Goal: Task Accomplishment & Management: Manage account settings

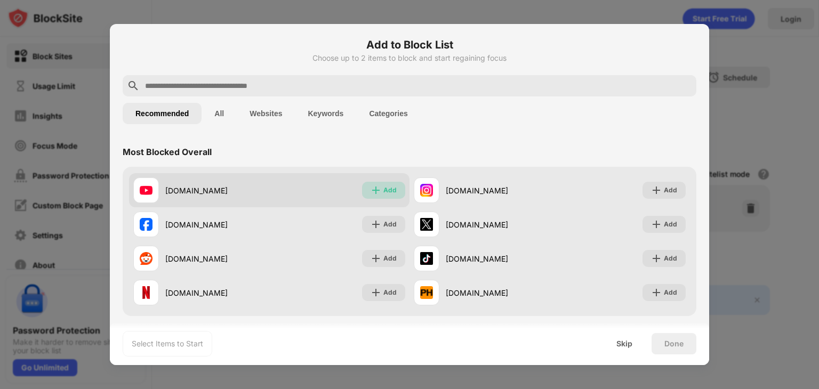
click at [391, 191] on div "Add" at bounding box center [389, 190] width 13 height 11
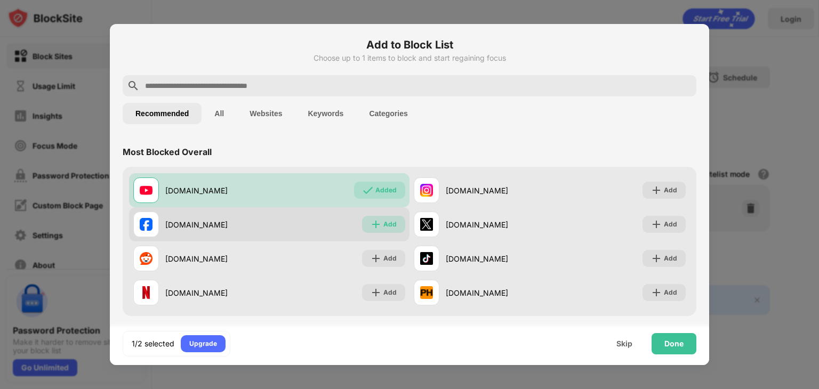
click at [375, 225] on img at bounding box center [376, 224] width 11 height 11
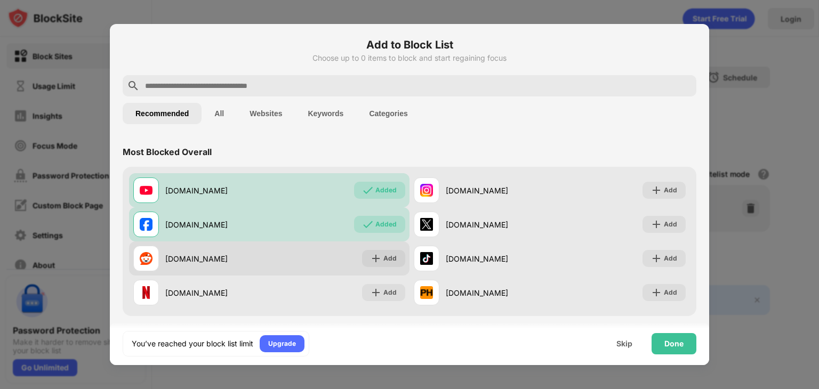
click at [380, 267] on div "[DOMAIN_NAME] Add" at bounding box center [269, 259] width 281 height 34
click at [378, 262] on img at bounding box center [376, 258] width 11 height 11
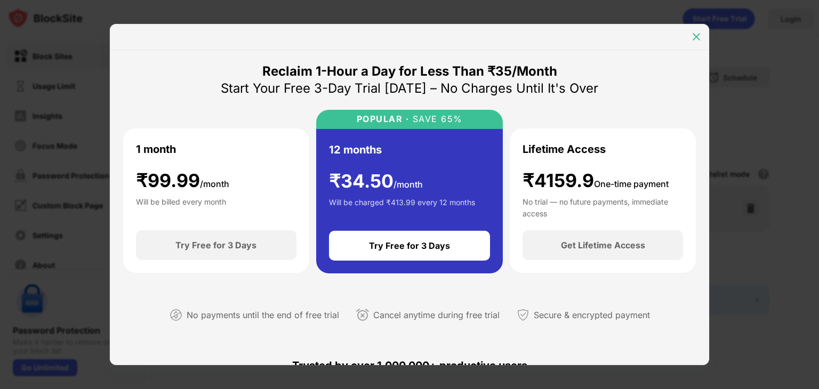
click at [694, 35] on img at bounding box center [696, 36] width 11 height 11
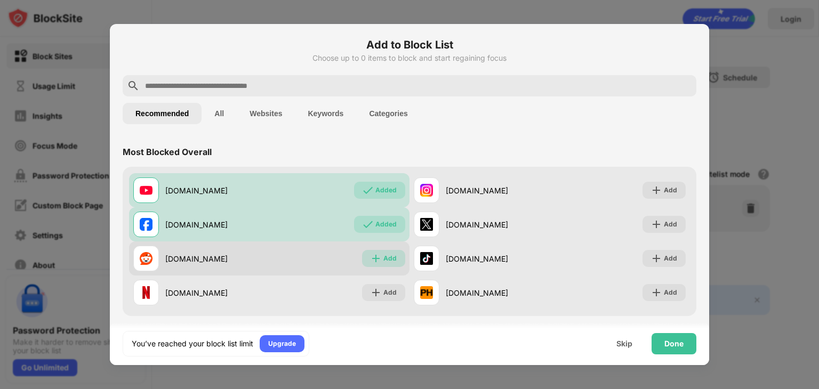
click at [383, 259] on div "Add" at bounding box center [389, 258] width 13 height 11
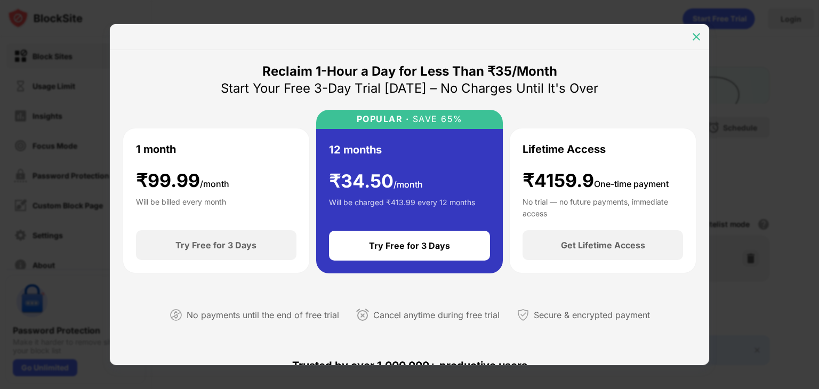
click at [698, 39] on img at bounding box center [696, 36] width 11 height 11
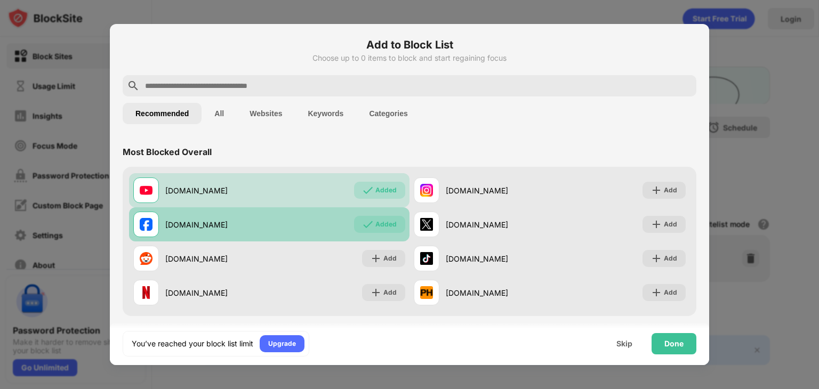
click at [378, 216] on div "Added" at bounding box center [379, 224] width 51 height 17
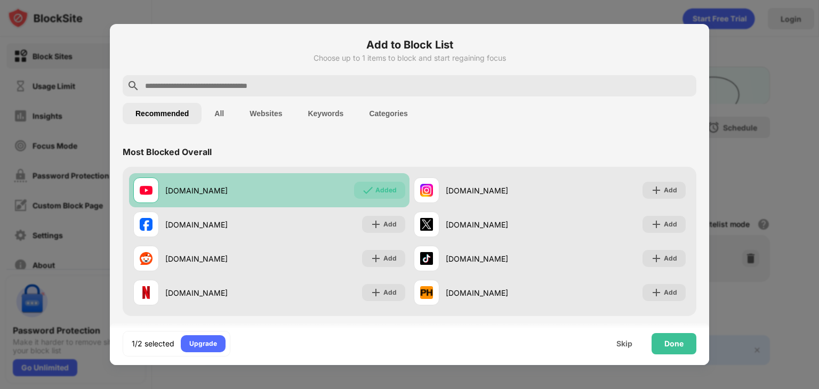
click at [376, 186] on div "Added" at bounding box center [385, 190] width 21 height 11
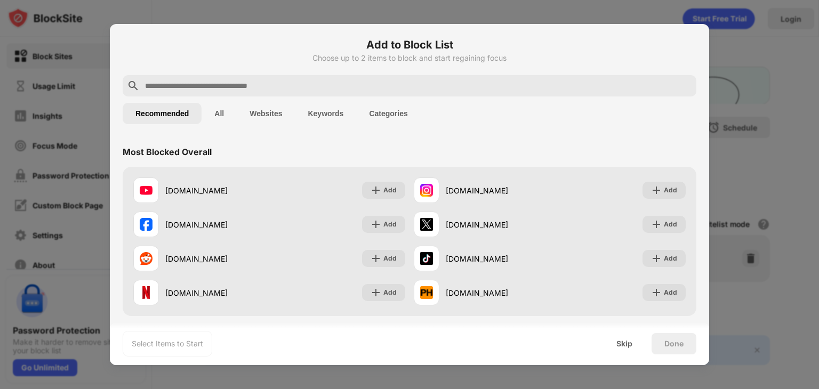
click at [295, 87] on input "text" at bounding box center [418, 85] width 548 height 13
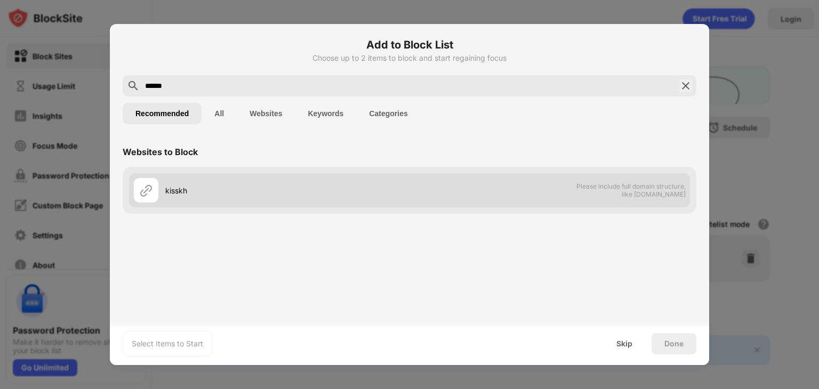
click at [154, 193] on div at bounding box center [146, 191] width 26 height 26
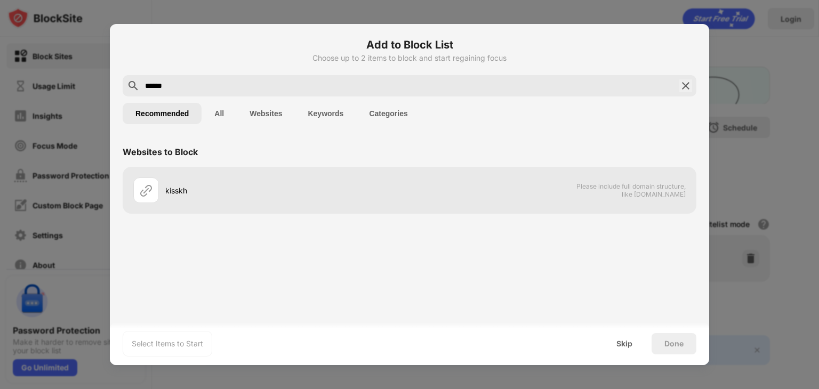
click at [214, 114] on button "All" at bounding box center [219, 113] width 35 height 21
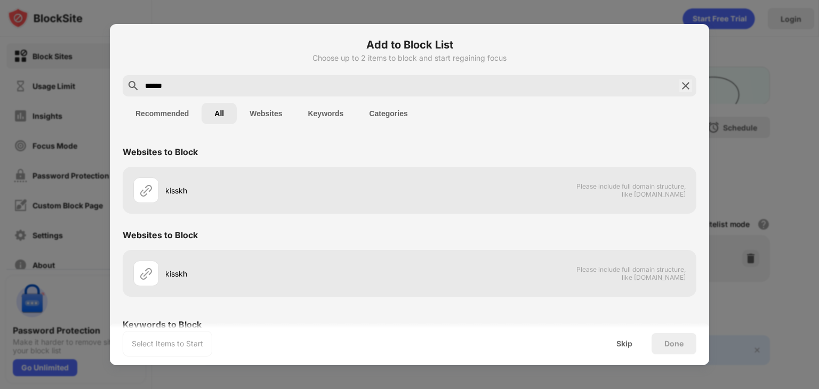
click at [266, 112] on button "Websites" at bounding box center [266, 113] width 58 height 21
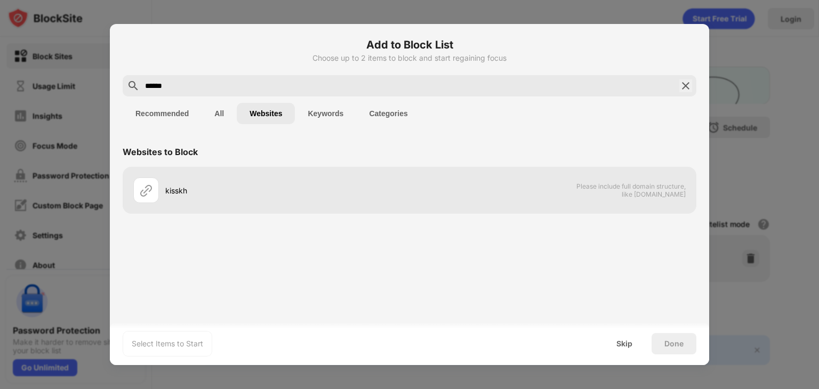
click at [177, 89] on input "******" at bounding box center [409, 85] width 531 height 13
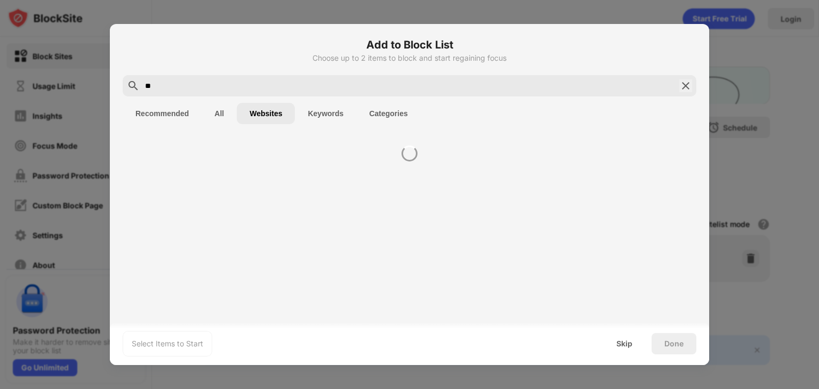
type input "*"
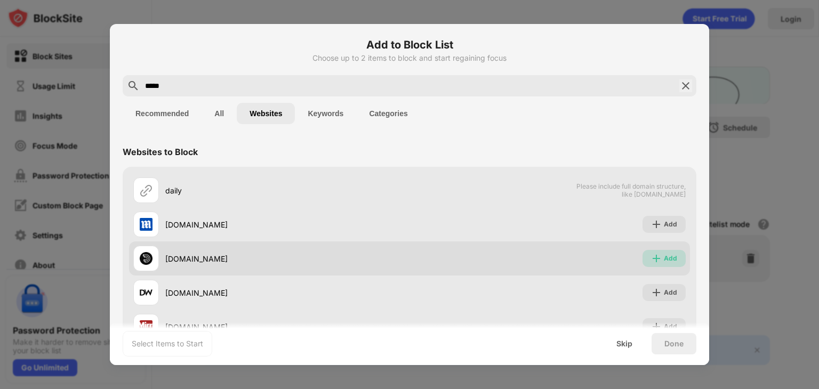
click at [651, 254] on img at bounding box center [656, 258] width 11 height 11
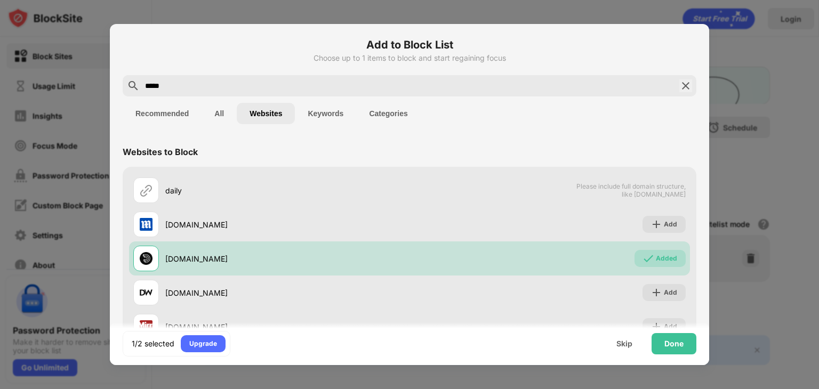
click at [178, 86] on input "*****" at bounding box center [409, 85] width 531 height 13
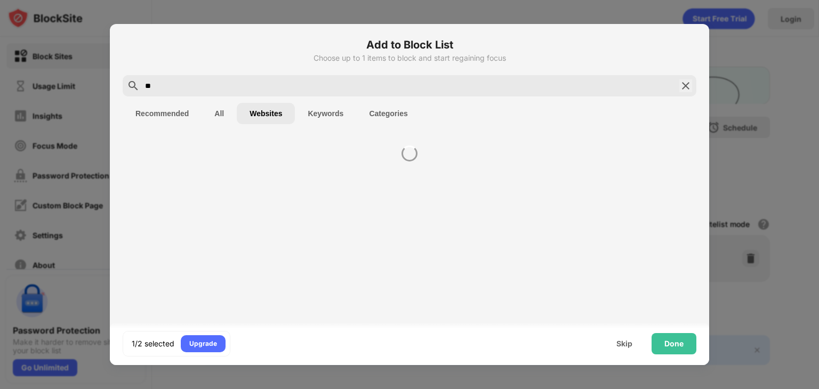
type input "*"
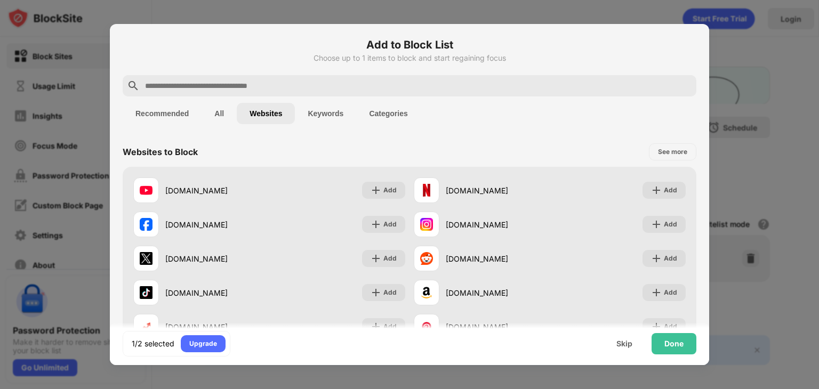
paste input "**********"
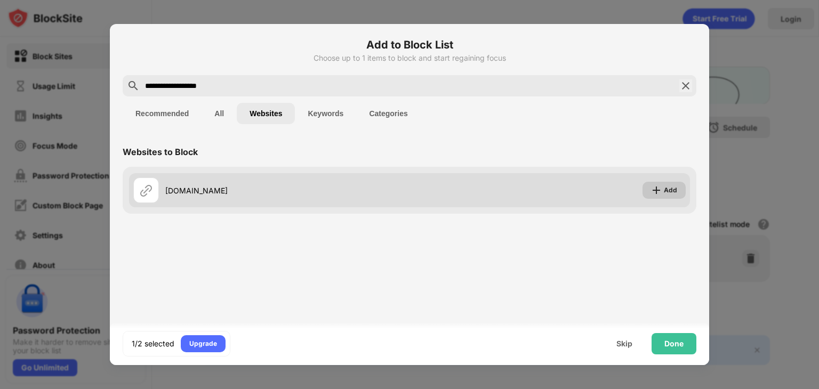
type input "**********"
click at [668, 189] on div "Add" at bounding box center [670, 190] width 13 height 11
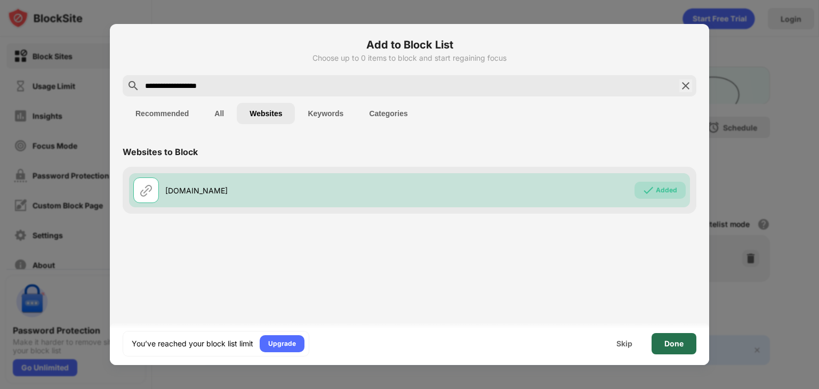
click at [685, 348] on div "Done" at bounding box center [674, 343] width 45 height 21
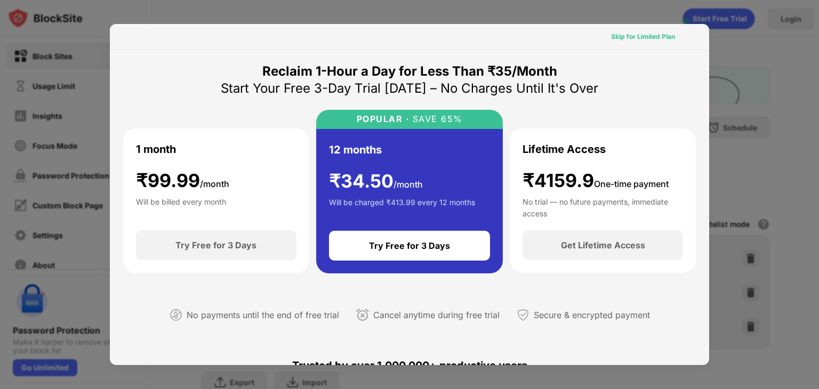
click at [636, 41] on div "Skip for Limited Plan" at bounding box center [643, 36] width 64 height 11
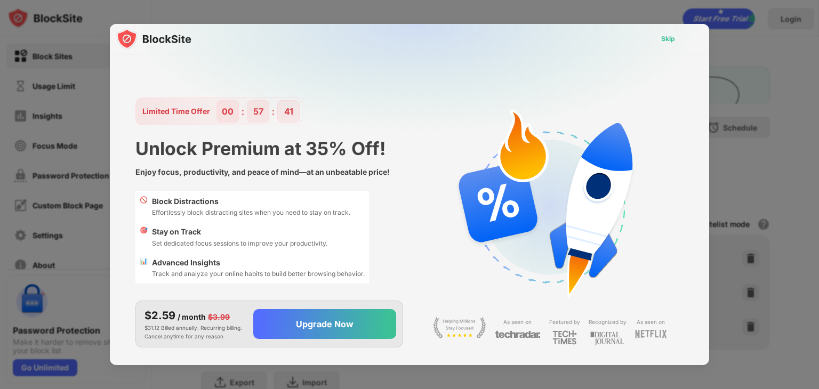
click at [663, 35] on div "Skip" at bounding box center [668, 39] width 14 height 11
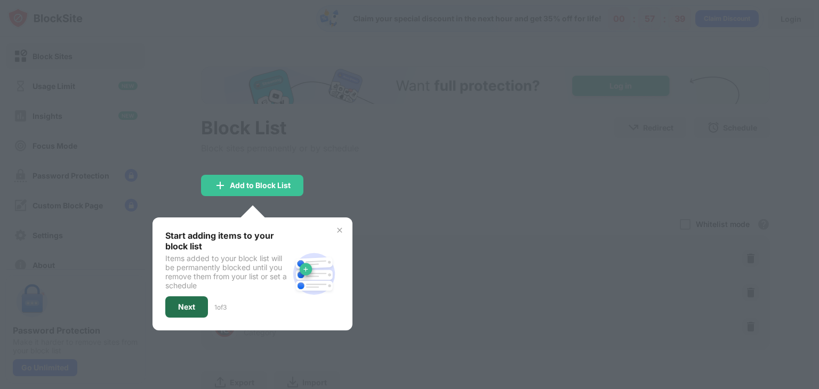
click at [196, 298] on div "Next" at bounding box center [186, 307] width 43 height 21
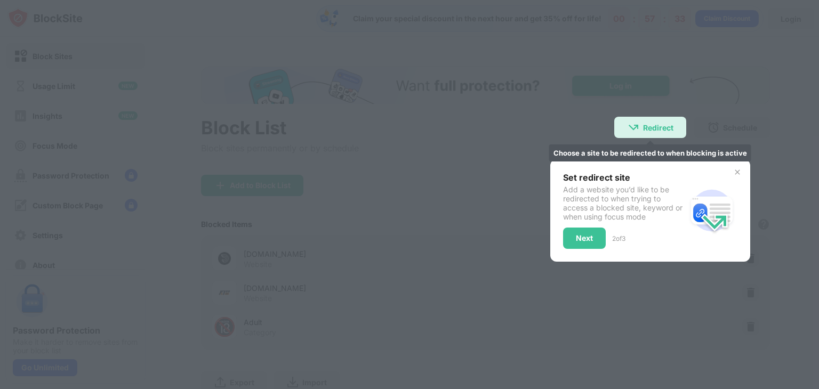
click at [645, 126] on div "Redirect" at bounding box center [658, 127] width 30 height 9
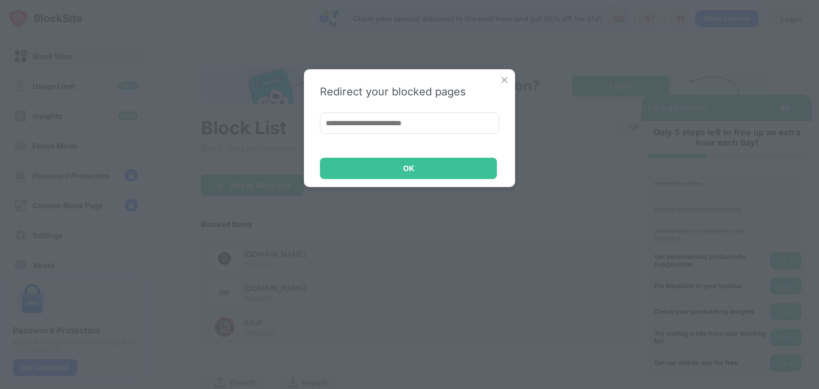
click at [399, 119] on input at bounding box center [409, 123] width 179 height 21
click at [337, 126] on input "**" at bounding box center [409, 123] width 179 height 21
type input "*******"
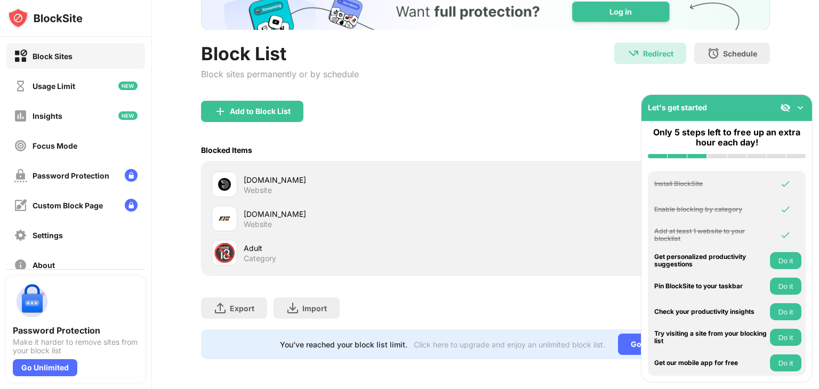
scroll to position [82, 0]
click at [662, 49] on div "Redirect" at bounding box center [658, 53] width 30 height 9
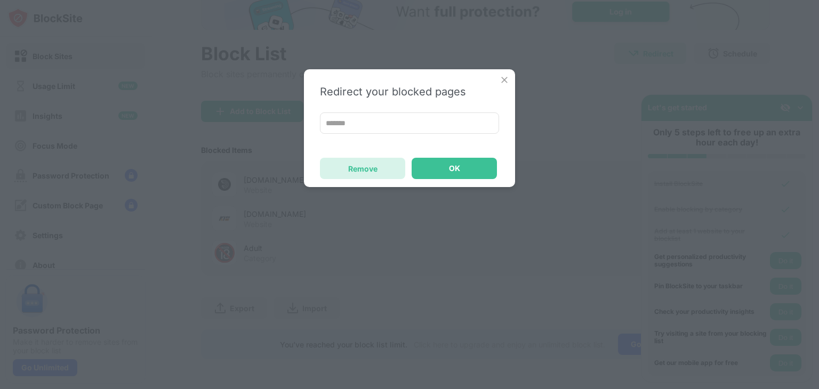
click at [356, 165] on div "Remove" at bounding box center [362, 168] width 29 height 9
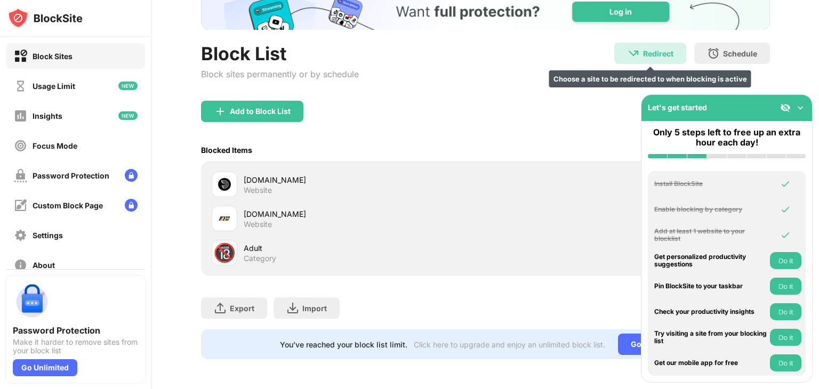
click at [649, 49] on div "Redirect" at bounding box center [658, 53] width 30 height 9
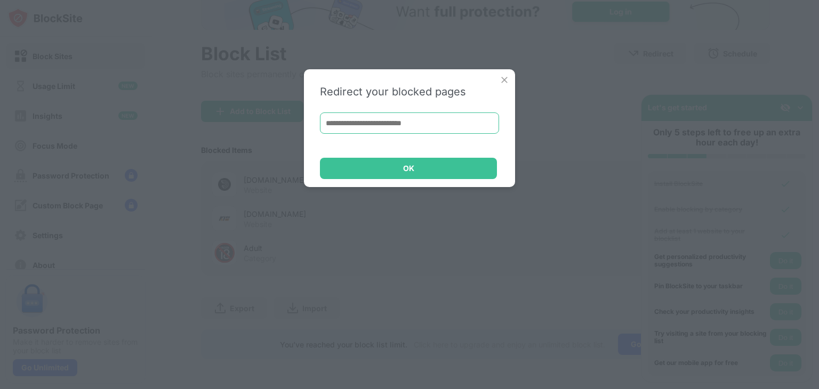
click at [449, 120] on input at bounding box center [409, 123] width 179 height 21
paste input "**********"
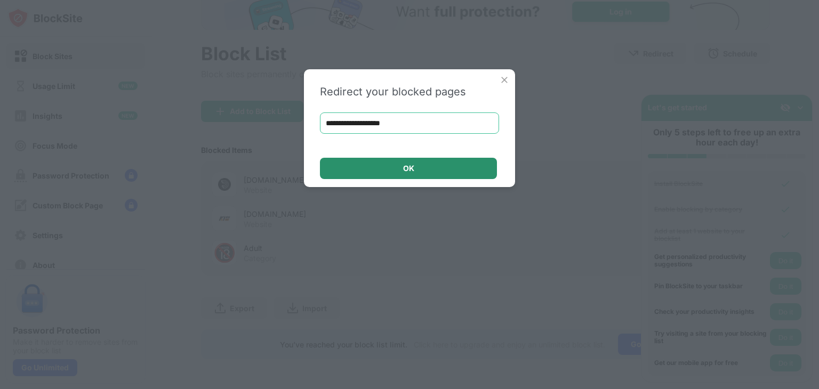
type input "**********"
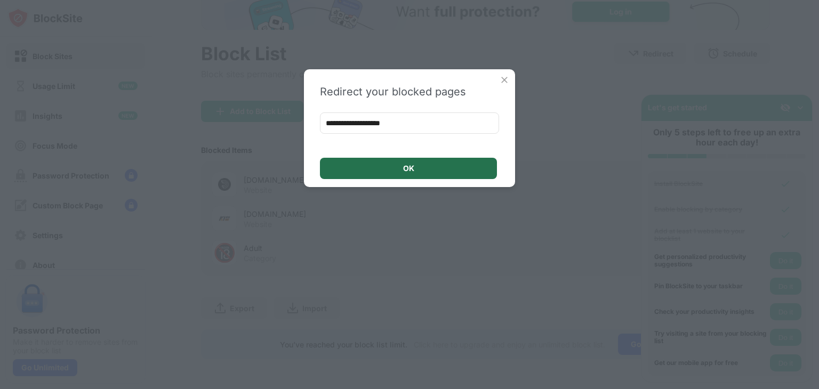
click at [418, 166] on div "OK" at bounding box center [408, 168] width 177 height 21
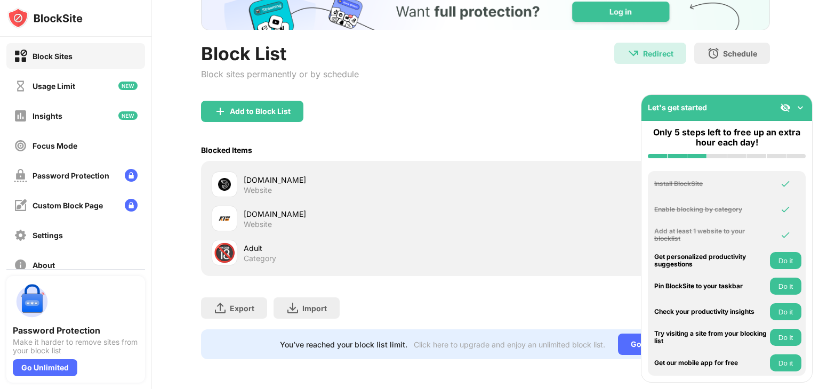
click at [446, 101] on div "Add to Block List" at bounding box center [485, 120] width 569 height 38
click at [785, 261] on button "Do it" at bounding box center [785, 260] width 31 height 17
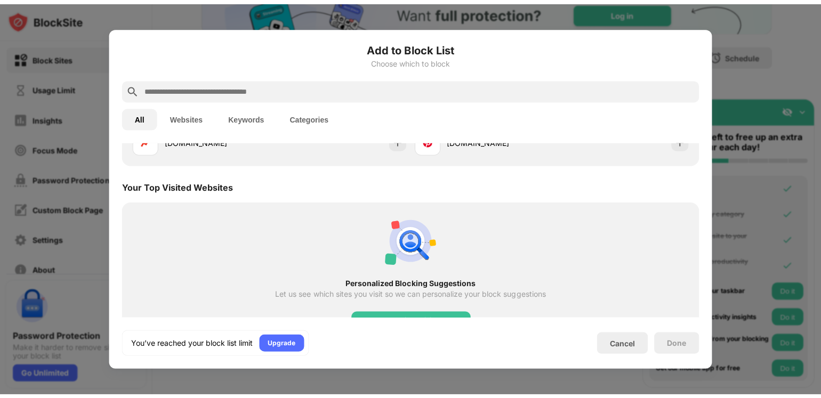
scroll to position [371, 0]
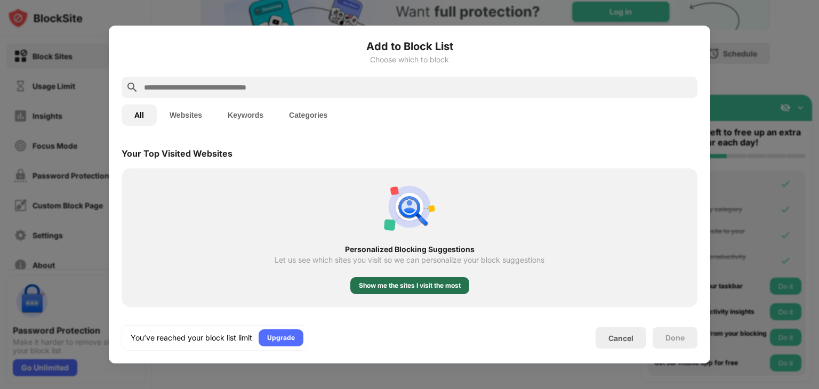
click at [419, 283] on div "Show me the sites I visit the most" at bounding box center [410, 286] width 102 height 11
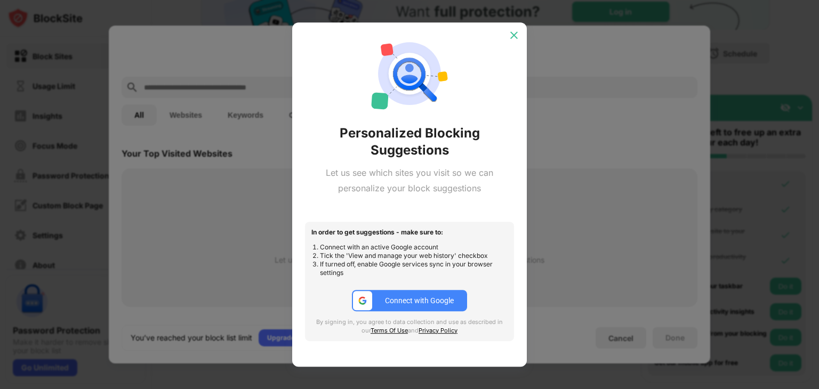
click at [514, 38] on img at bounding box center [514, 35] width 11 height 11
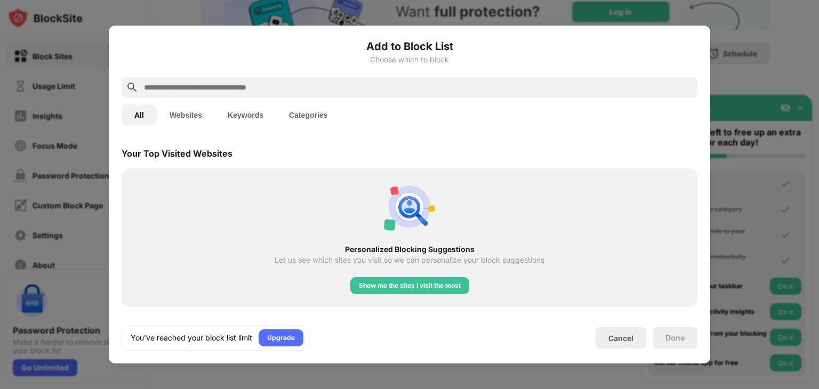
click at [573, 10] on div at bounding box center [409, 194] width 819 height 389
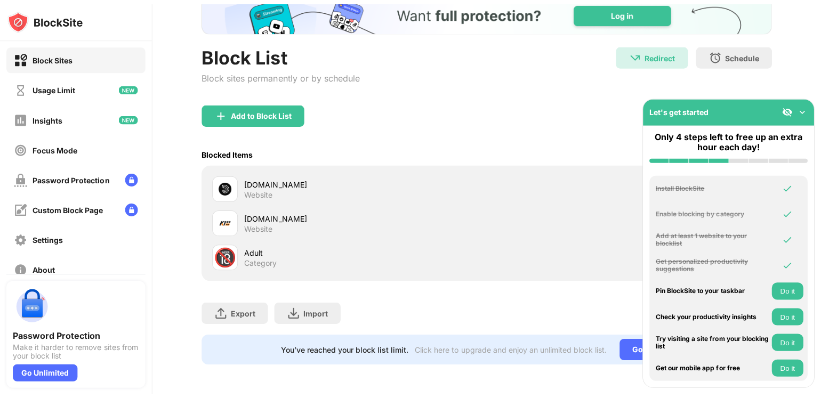
scroll to position [73, 0]
